Goal: Book appointment/travel/reservation

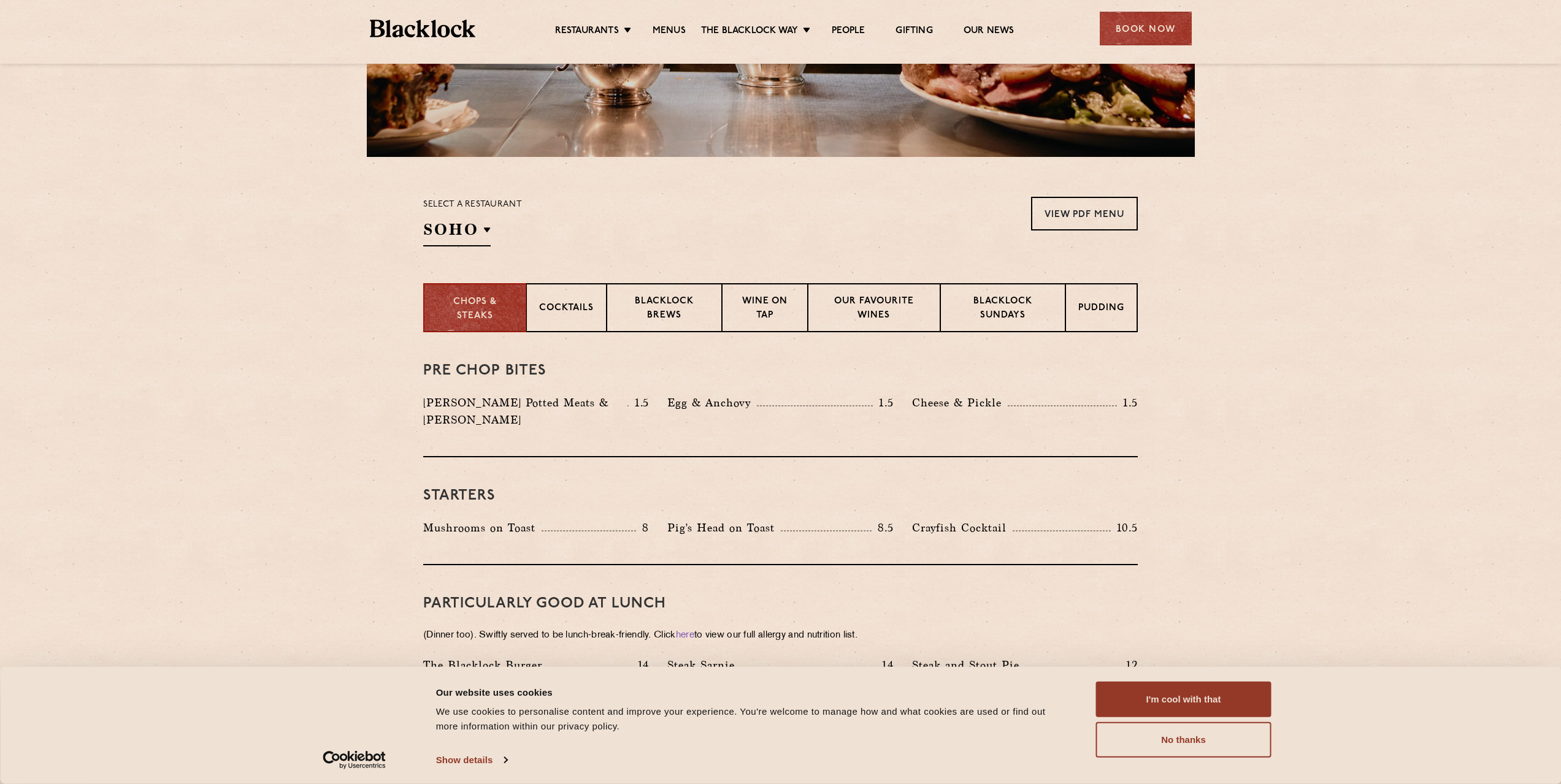
scroll to position [280, 0]
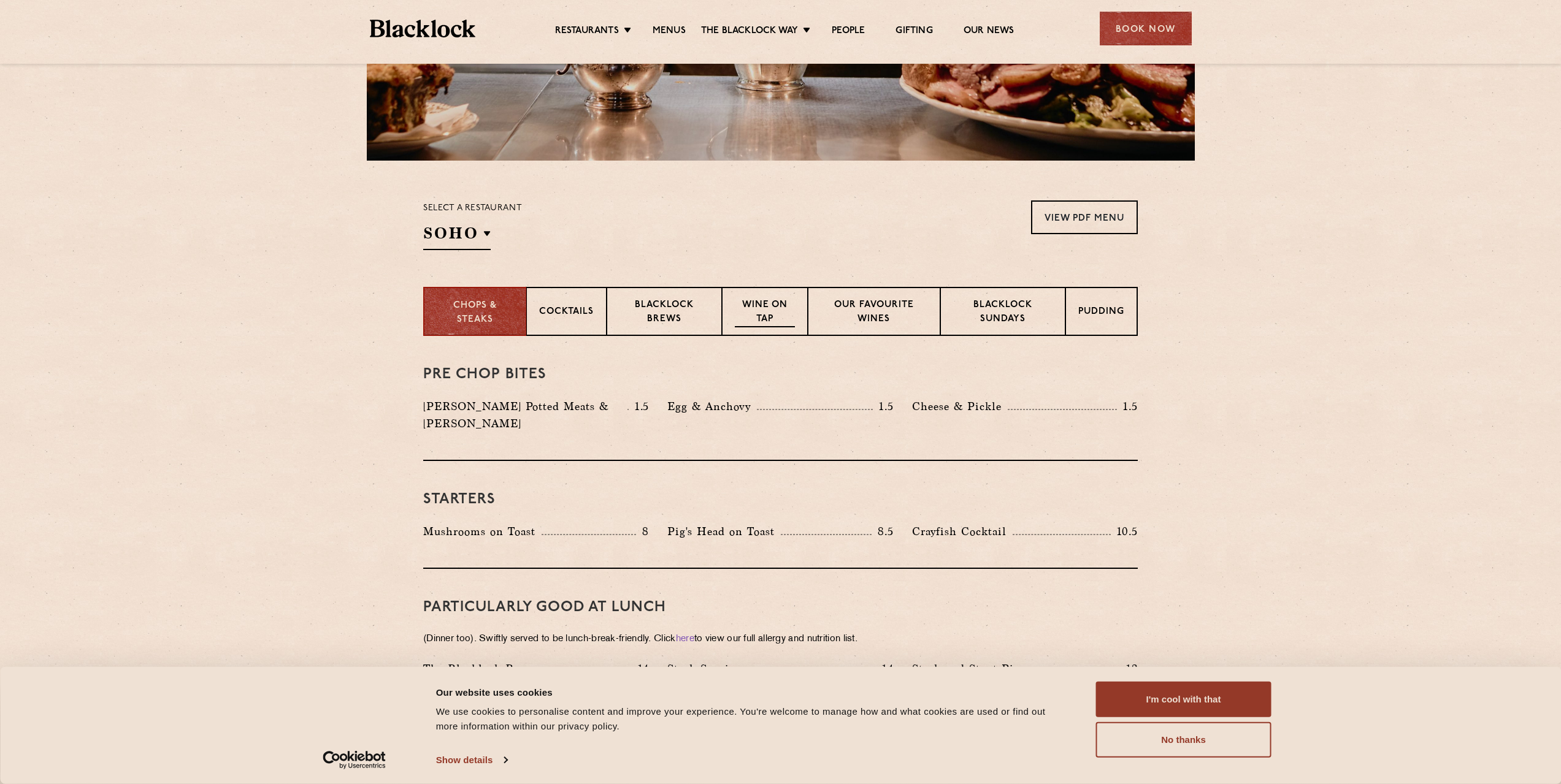
click at [779, 298] on div "Wine on Tap" at bounding box center [765, 311] width 86 height 49
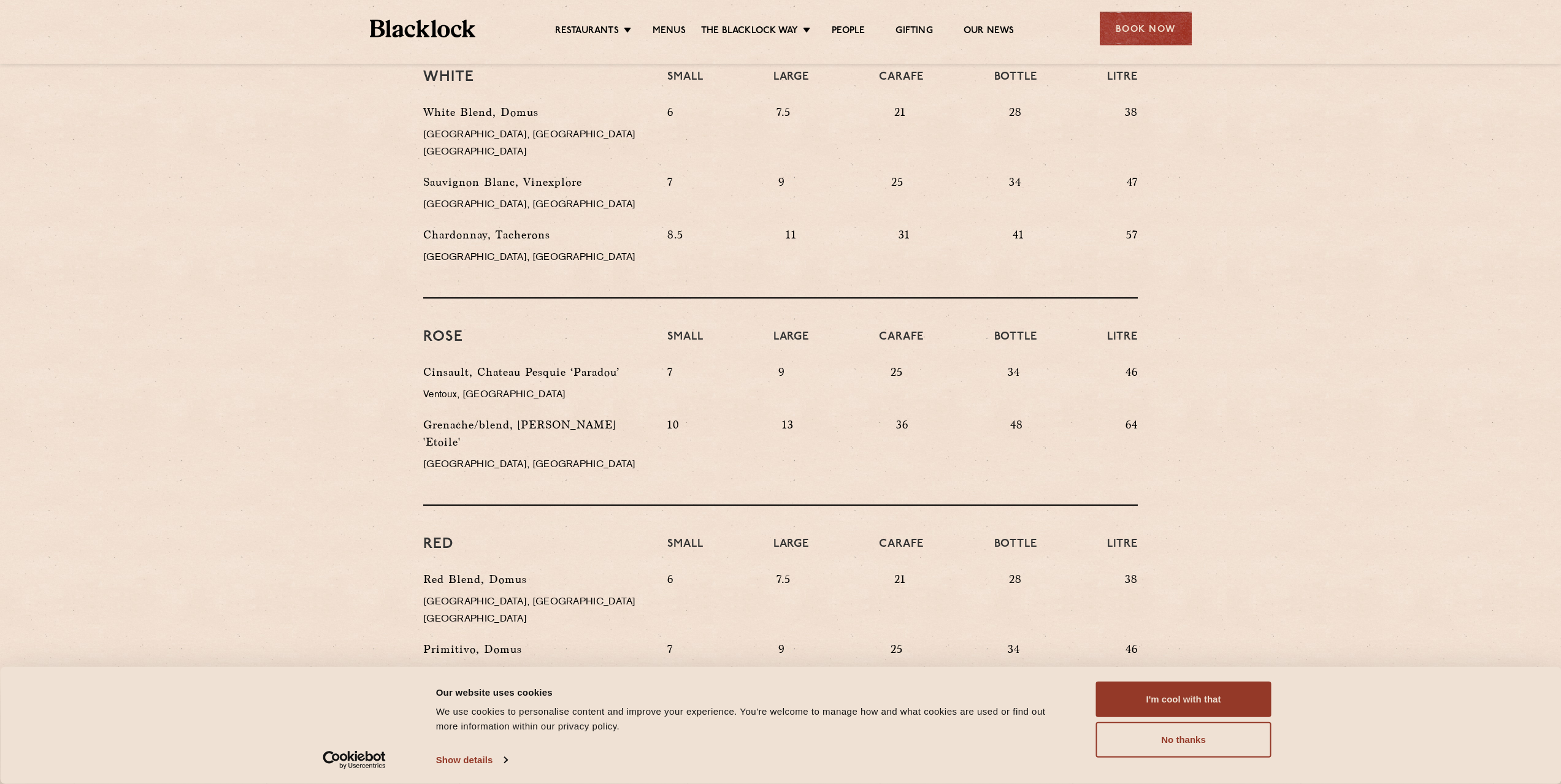
scroll to position [511, 0]
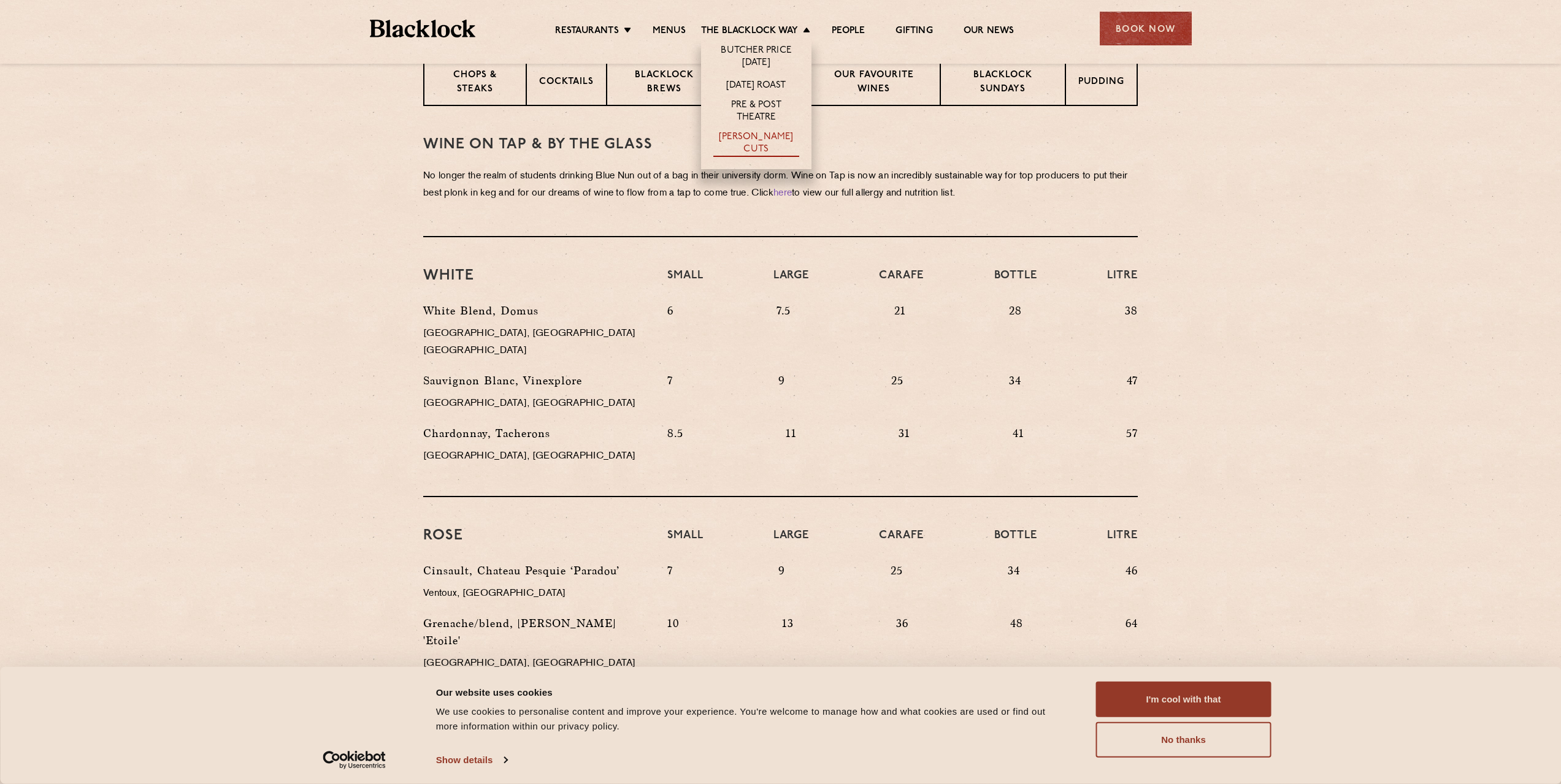
click at [770, 139] on link "[PERSON_NAME] Cuts" at bounding box center [756, 144] width 86 height 26
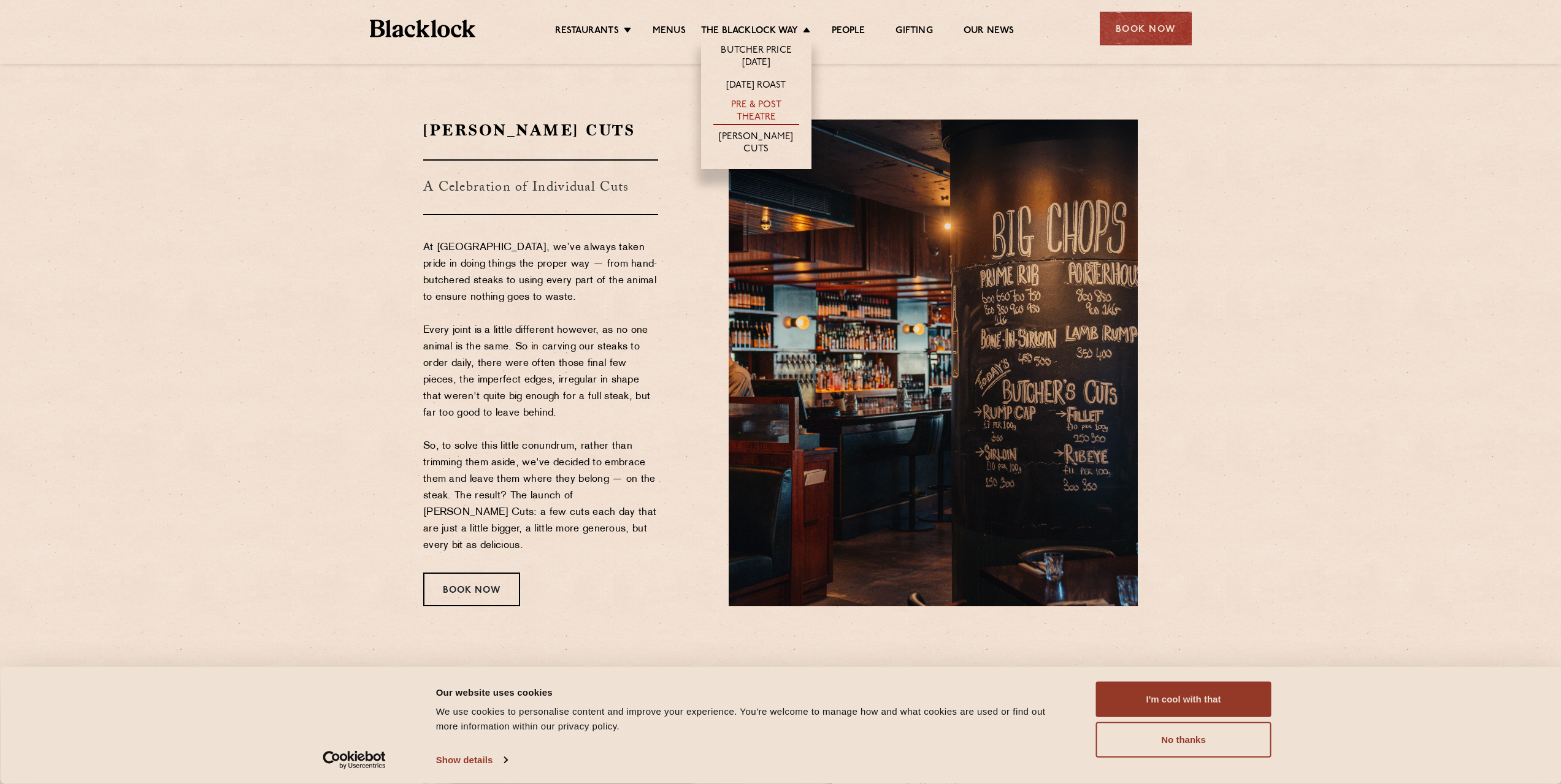
click at [754, 104] on link "Pre & Post Theatre" at bounding box center [756, 112] width 86 height 26
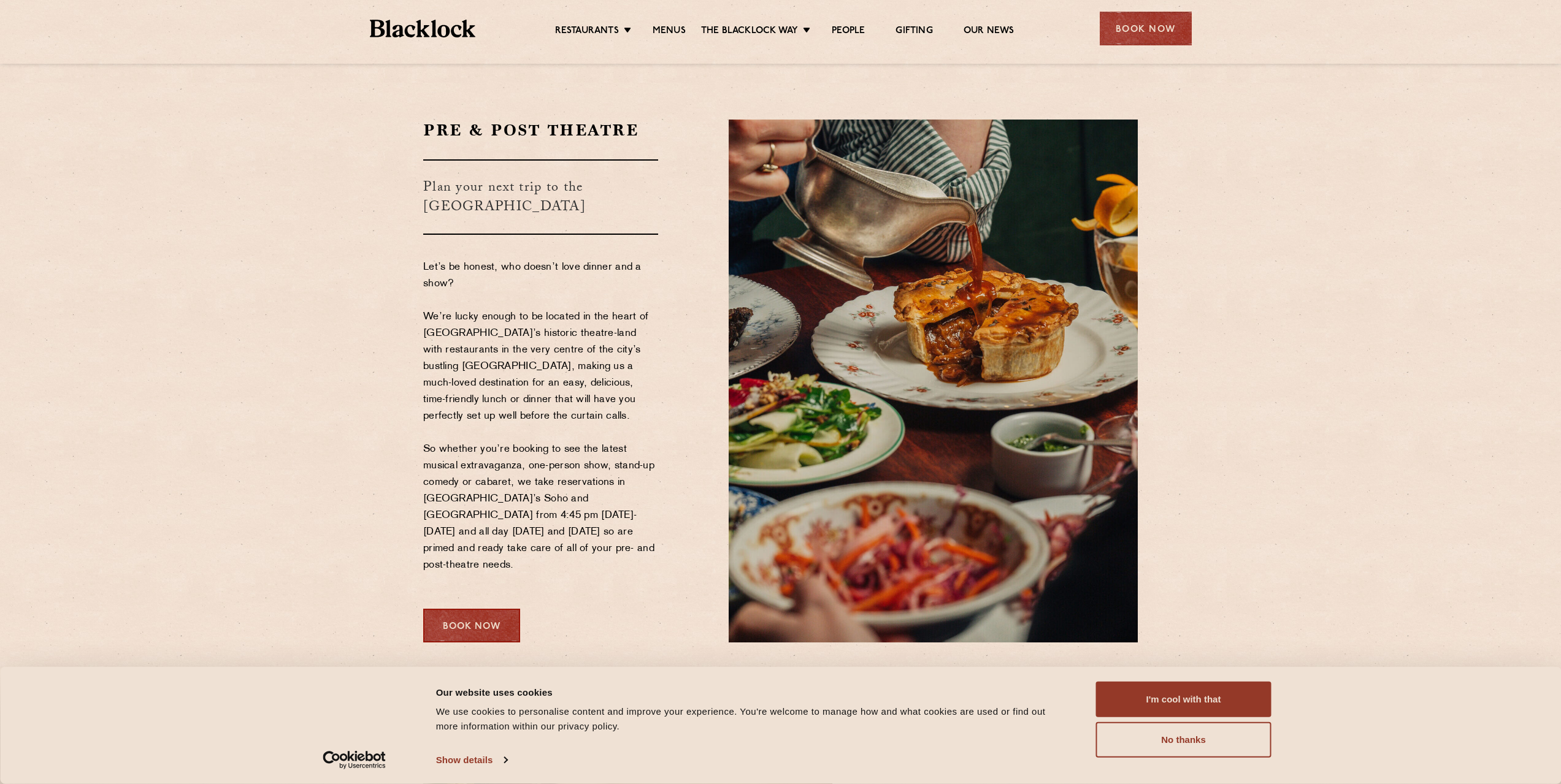
click at [464, 609] on div "Book Now" at bounding box center [471, 626] width 97 height 34
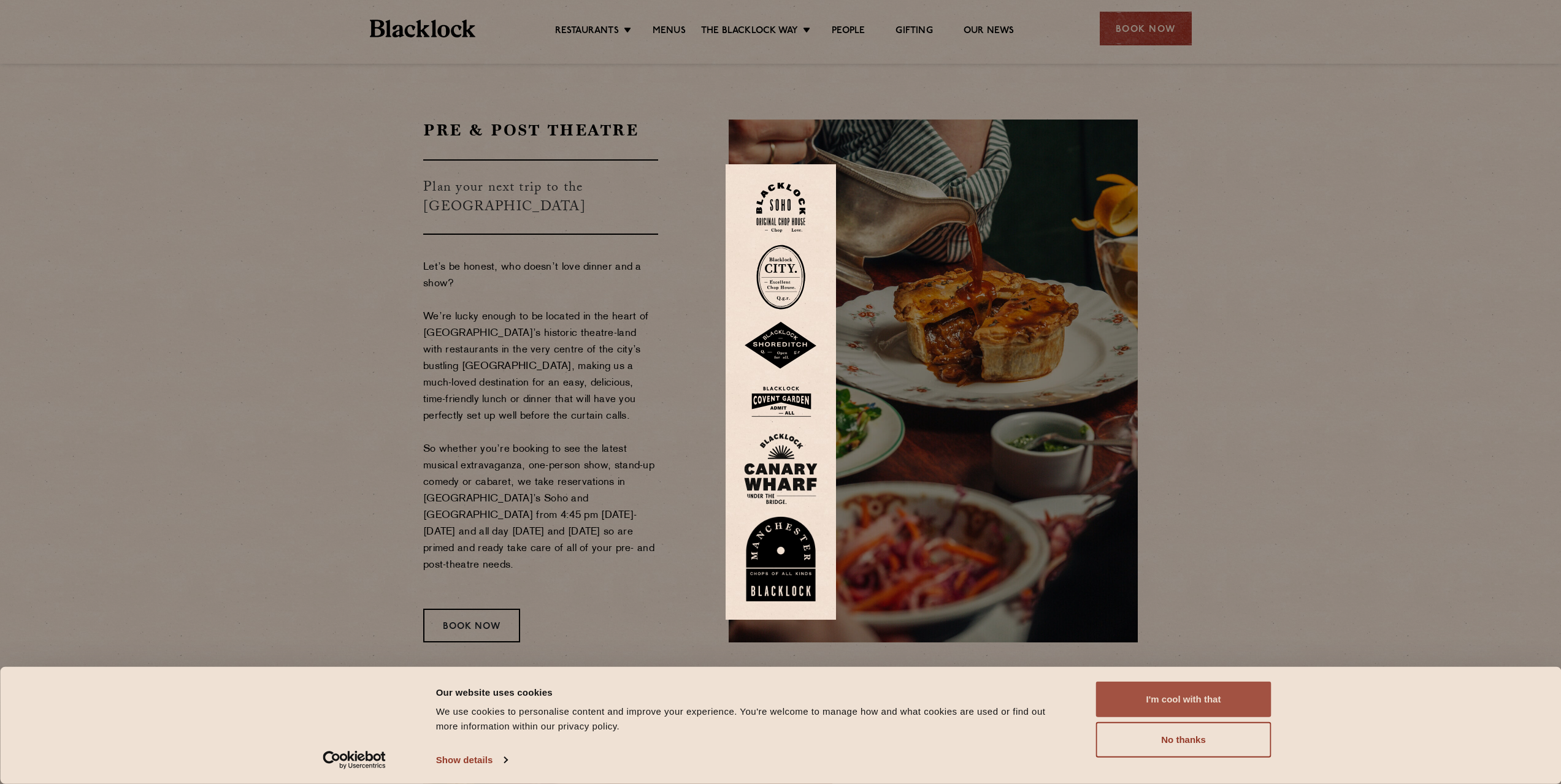
click at [1155, 704] on button "I'm cool with that" at bounding box center [1183, 700] width 175 height 36
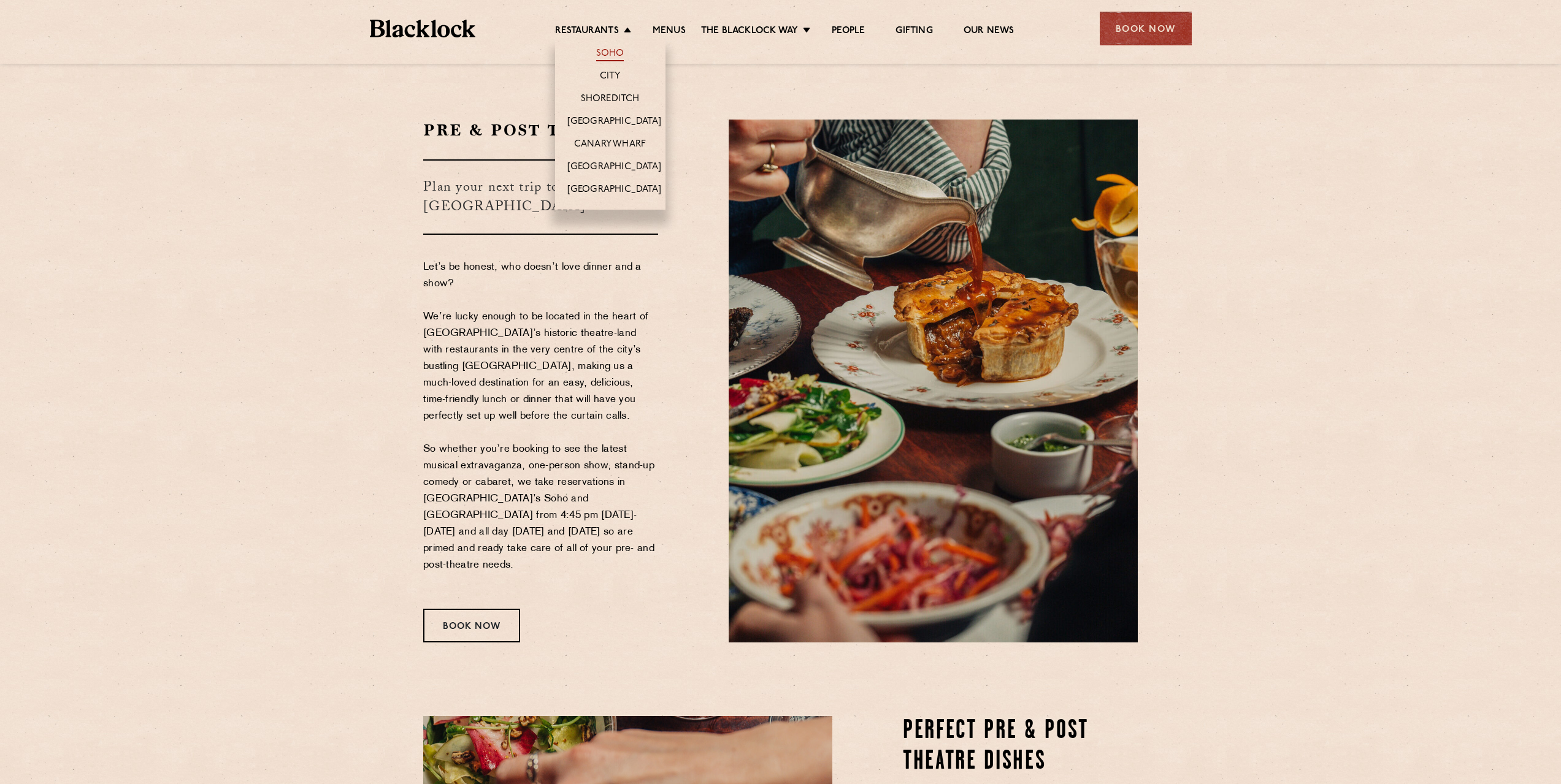
click at [606, 54] on link "Soho" at bounding box center [610, 54] width 28 height 14
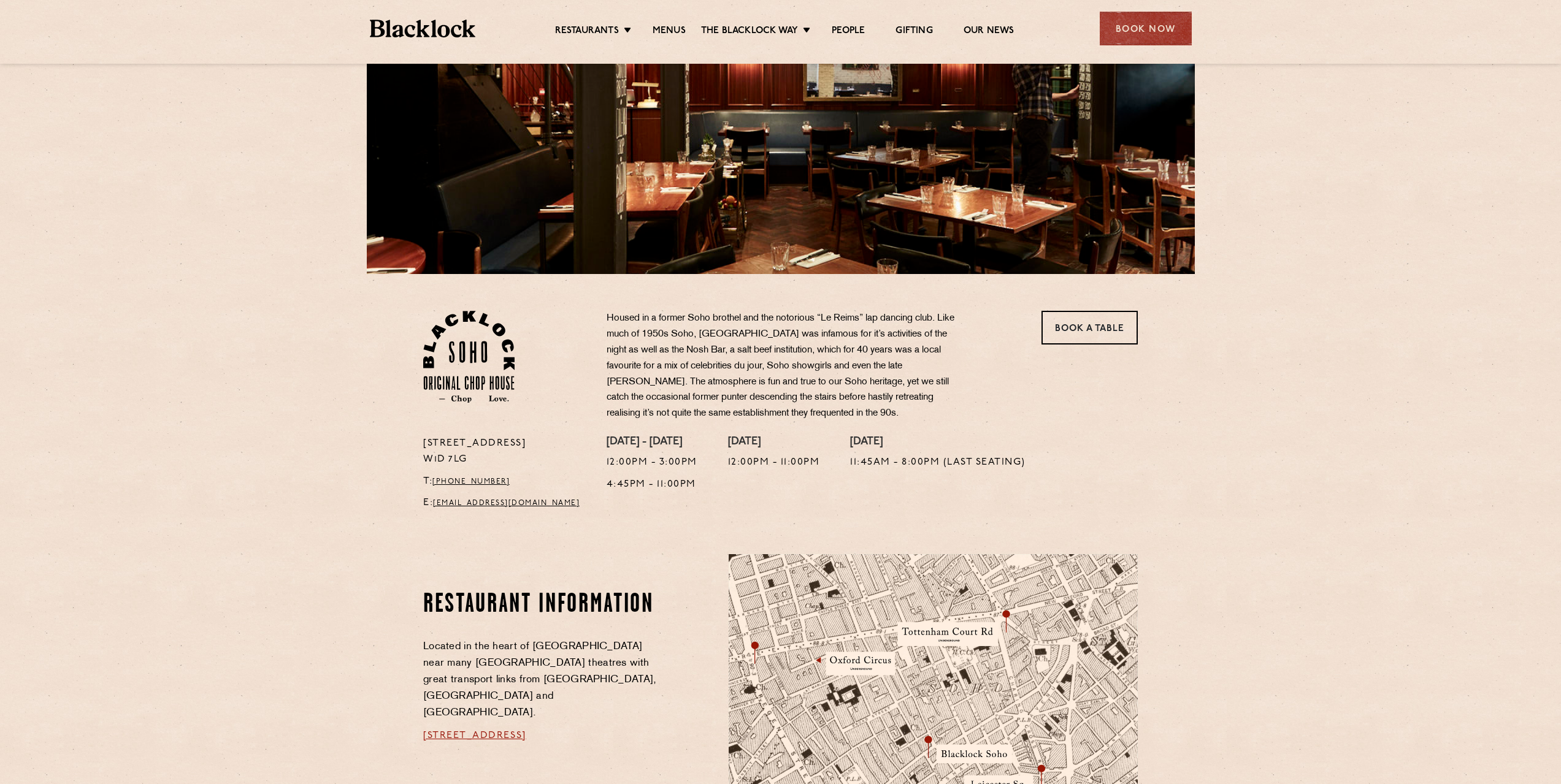
scroll to position [200, 0]
